Goal: Check status: Check status

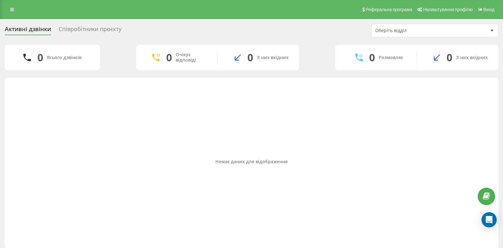
click at [81, 34] on div "Співробітники проєкту" at bounding box center [90, 31] width 63 height 10
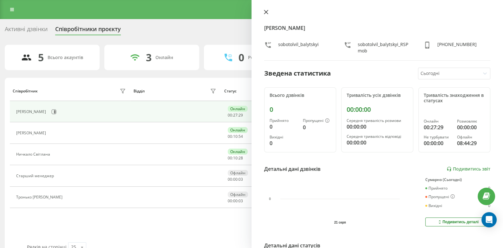
click at [263, 10] on button at bounding box center [266, 13] width 8 height 6
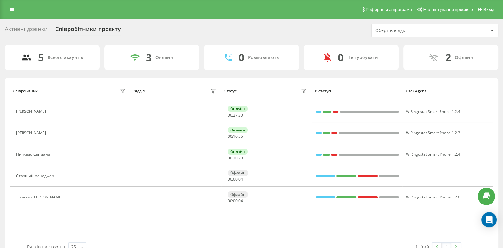
click at [55, 133] on icon at bounding box center [52, 132] width 5 height 5
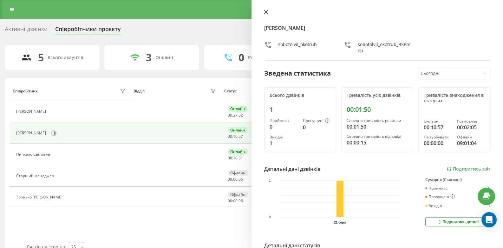
click at [266, 14] on button at bounding box center [266, 13] width 8 height 6
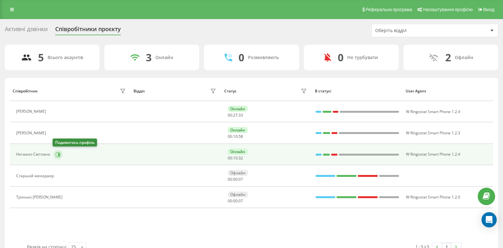
click at [58, 153] on icon at bounding box center [59, 154] width 2 height 3
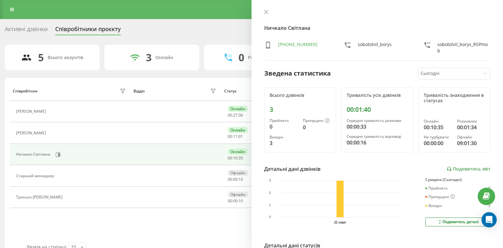
click at [17, 32] on div "Активні дзвінки" at bounding box center [26, 31] width 43 height 10
